Goal: Find contact information: Obtain details needed to contact an individual or organization

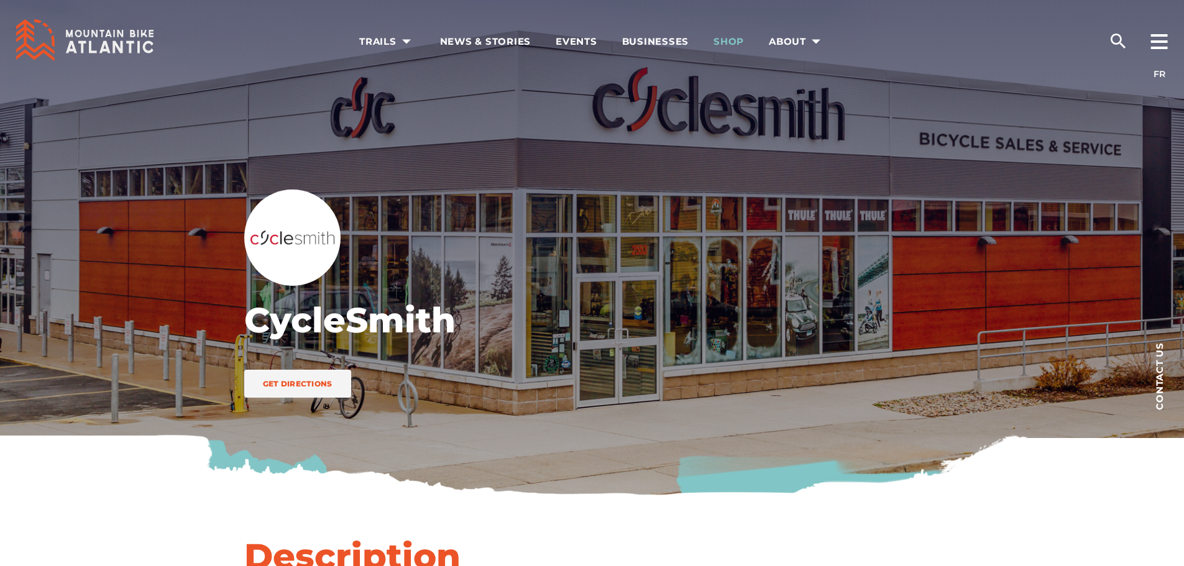
click at [730, 42] on span "Shop" at bounding box center [729, 41] width 30 height 12
click at [1158, 40] on icon at bounding box center [1159, 41] width 17 height 15
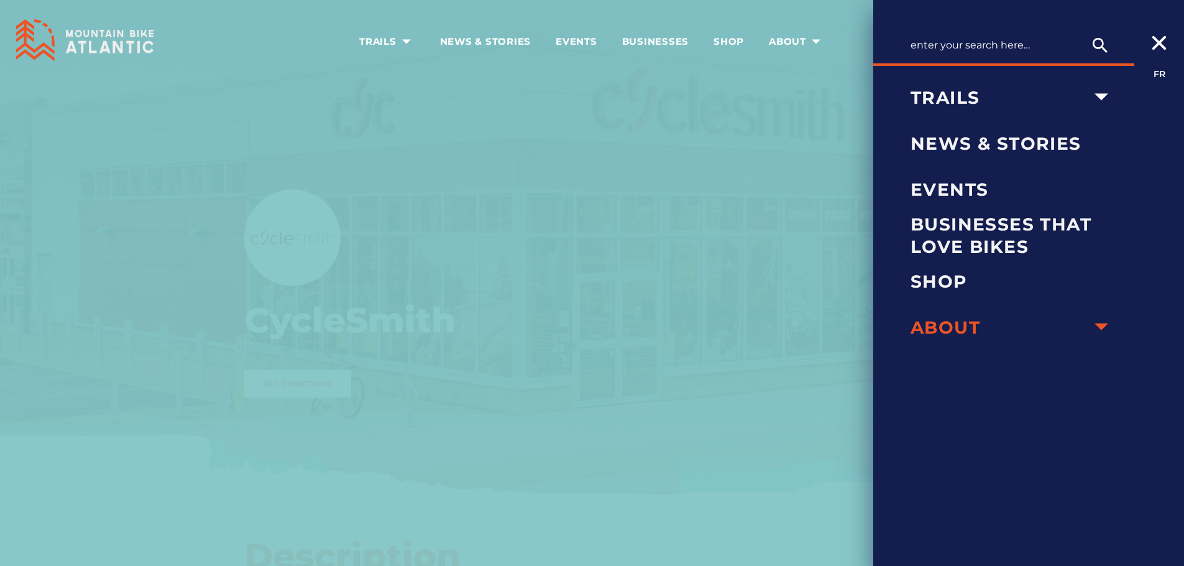
click at [1103, 329] on icon "arrow dropdown" at bounding box center [1102, 326] width 14 height 7
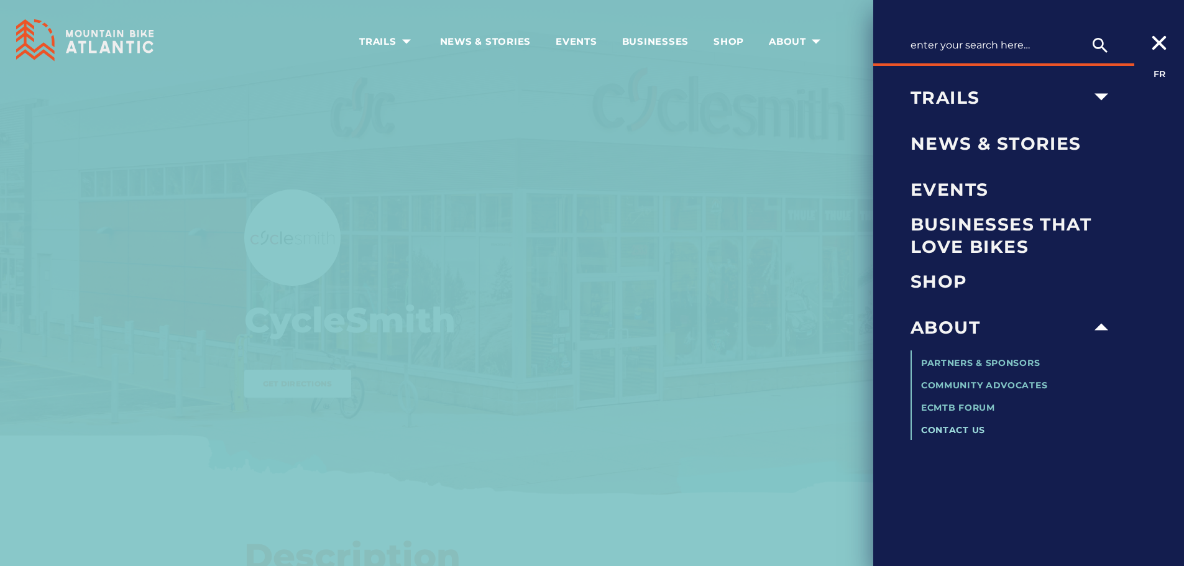
click at [973, 430] on span "Contact Us" at bounding box center [953, 430] width 64 height 11
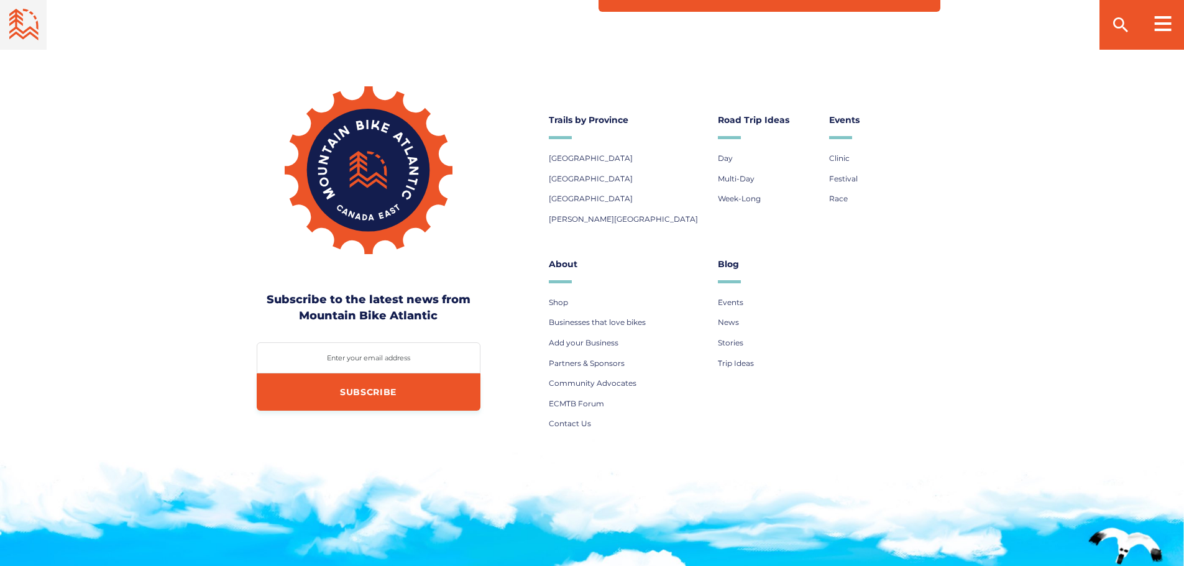
scroll to position [808, 0]
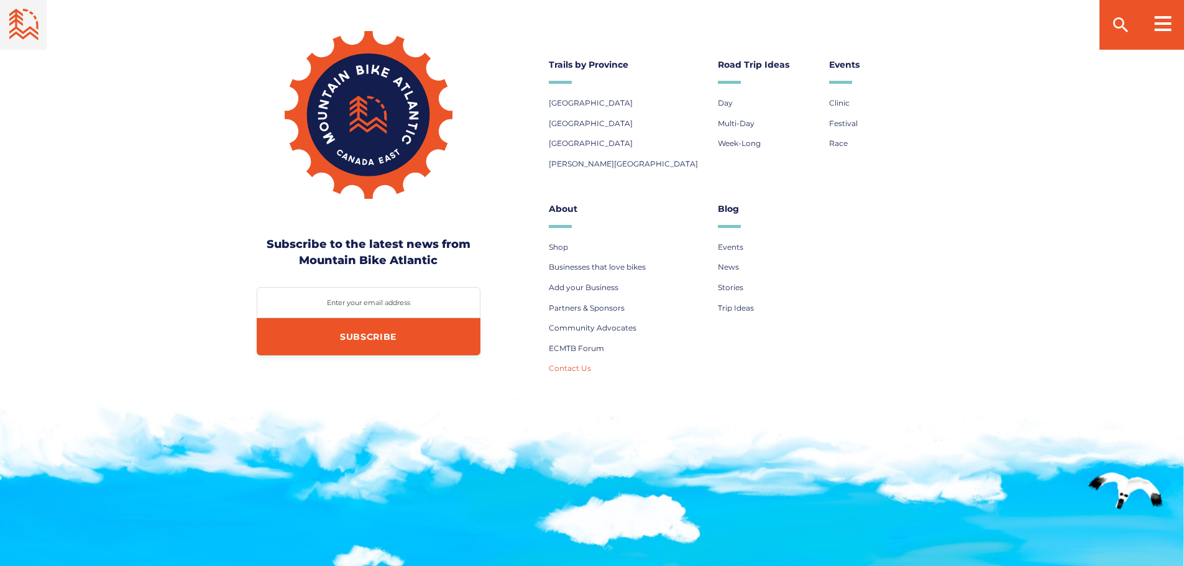
click at [564, 370] on span "Contact Us" at bounding box center [570, 368] width 42 height 9
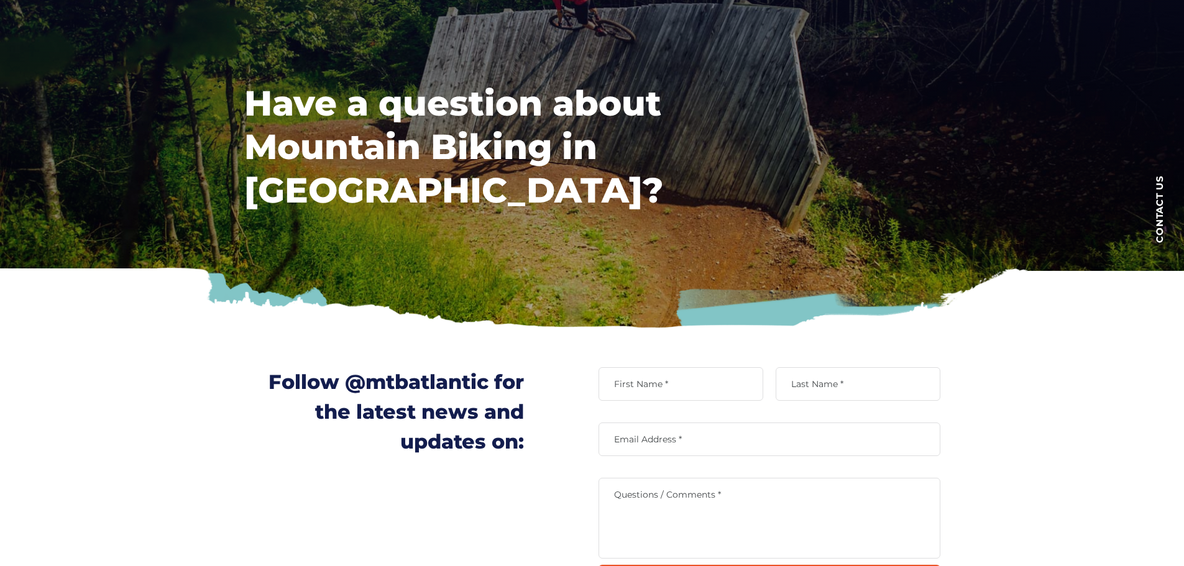
scroll to position [311, 0]
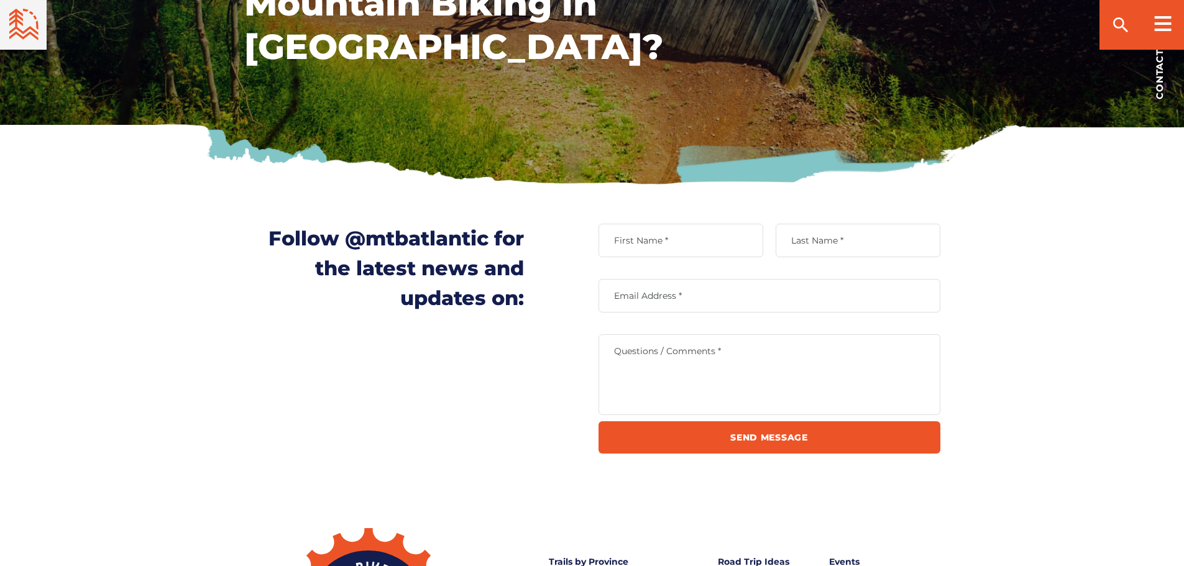
click at [665, 242] on label "First Name *" at bounding box center [681, 240] width 165 height 11
click at [665, 242] on input "First Name *" at bounding box center [681, 241] width 165 height 34
type input "Evangel"
